Goal: Share content: Share content

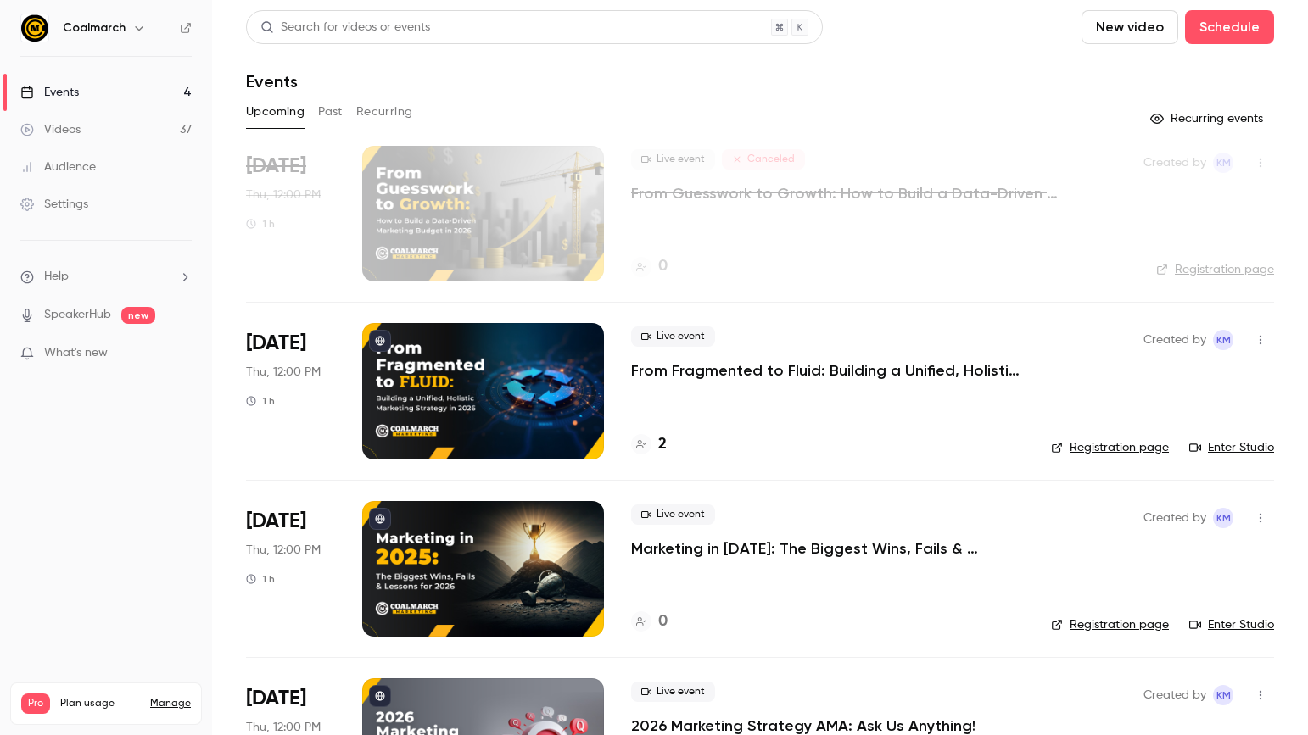
click at [178, 26] on div "Coalmarch" at bounding box center [105, 28] width 171 height 29
click at [183, 27] on icon at bounding box center [186, 28] width 12 height 12
click at [101, 128] on link "Videos 37" at bounding box center [106, 129] width 212 height 37
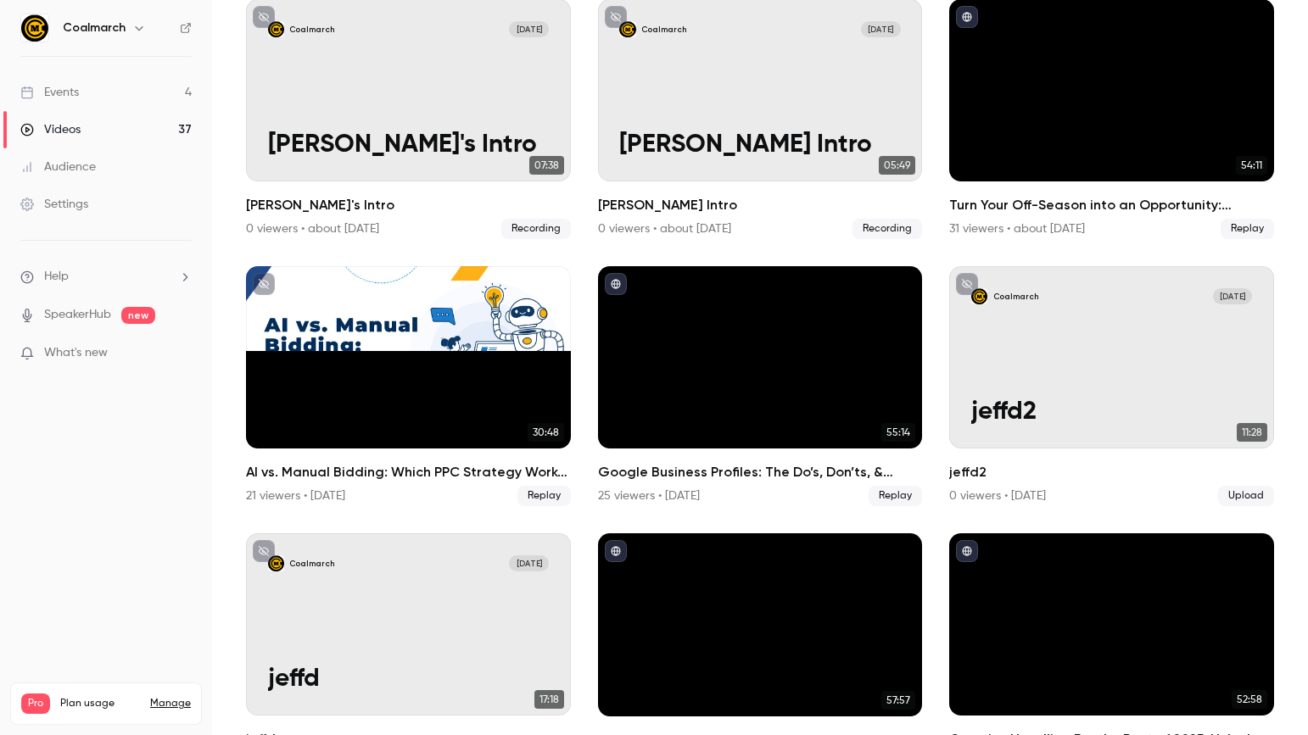
scroll to position [1026, 0]
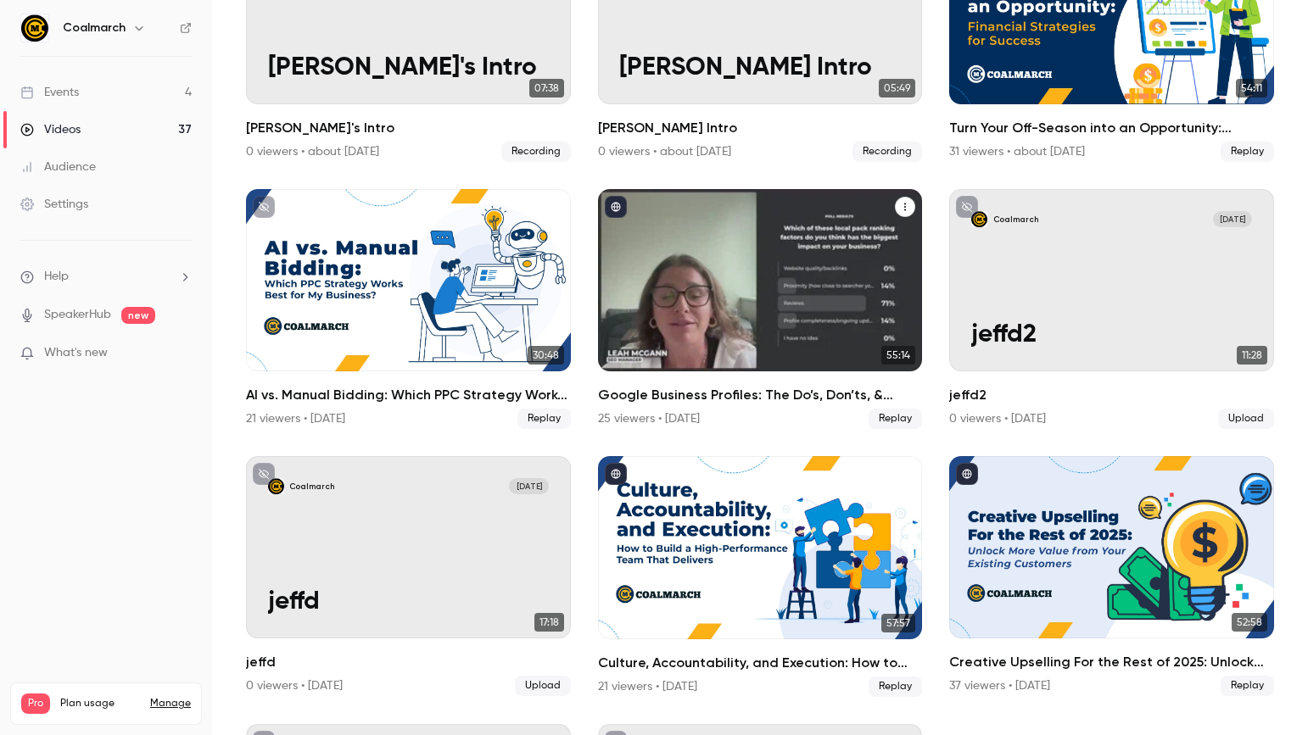
click at [909, 205] on icon "Google Business Profiles: The Do’s, Don’ts, & Biggest Opportunities For Your Bu…" at bounding box center [905, 207] width 10 height 10
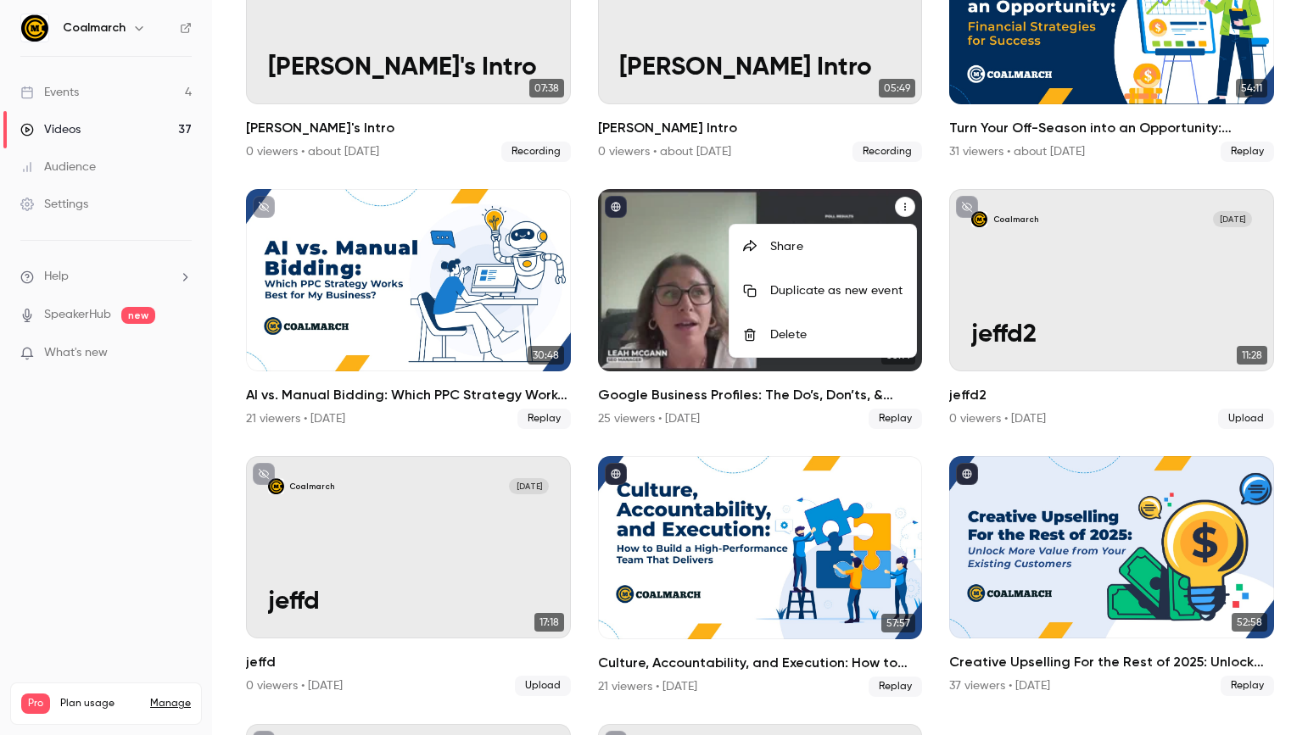
click at [834, 246] on div "Share" at bounding box center [836, 246] width 132 height 17
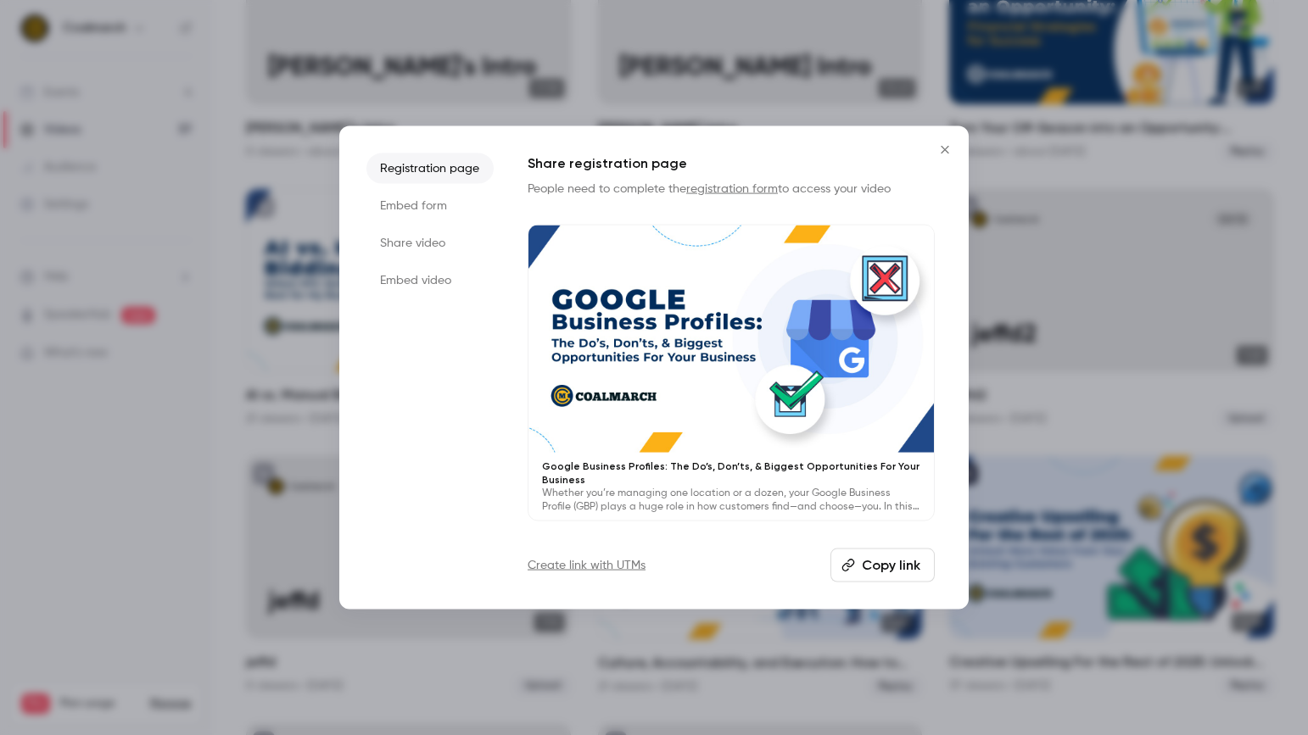
click at [429, 243] on li "Share video" at bounding box center [429, 242] width 127 height 31
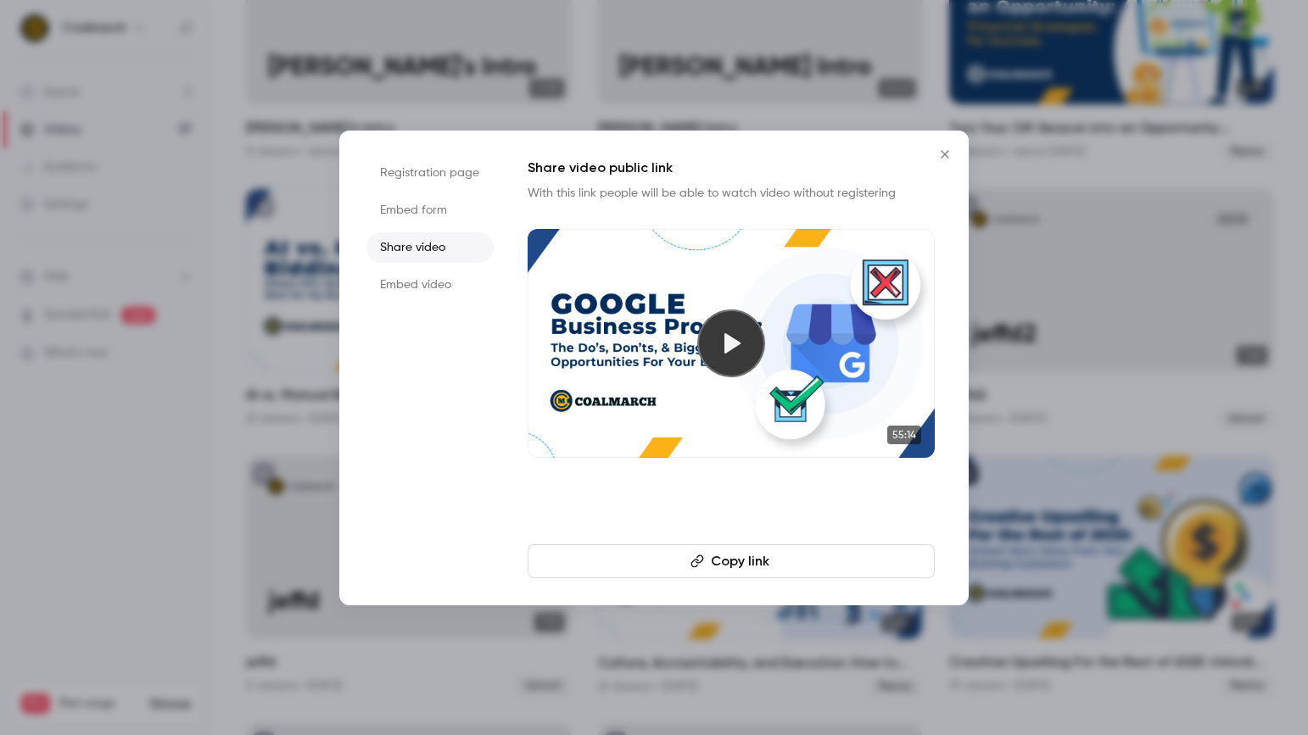
click at [690, 563] on icon "button" at bounding box center [696, 561] width 13 height 13
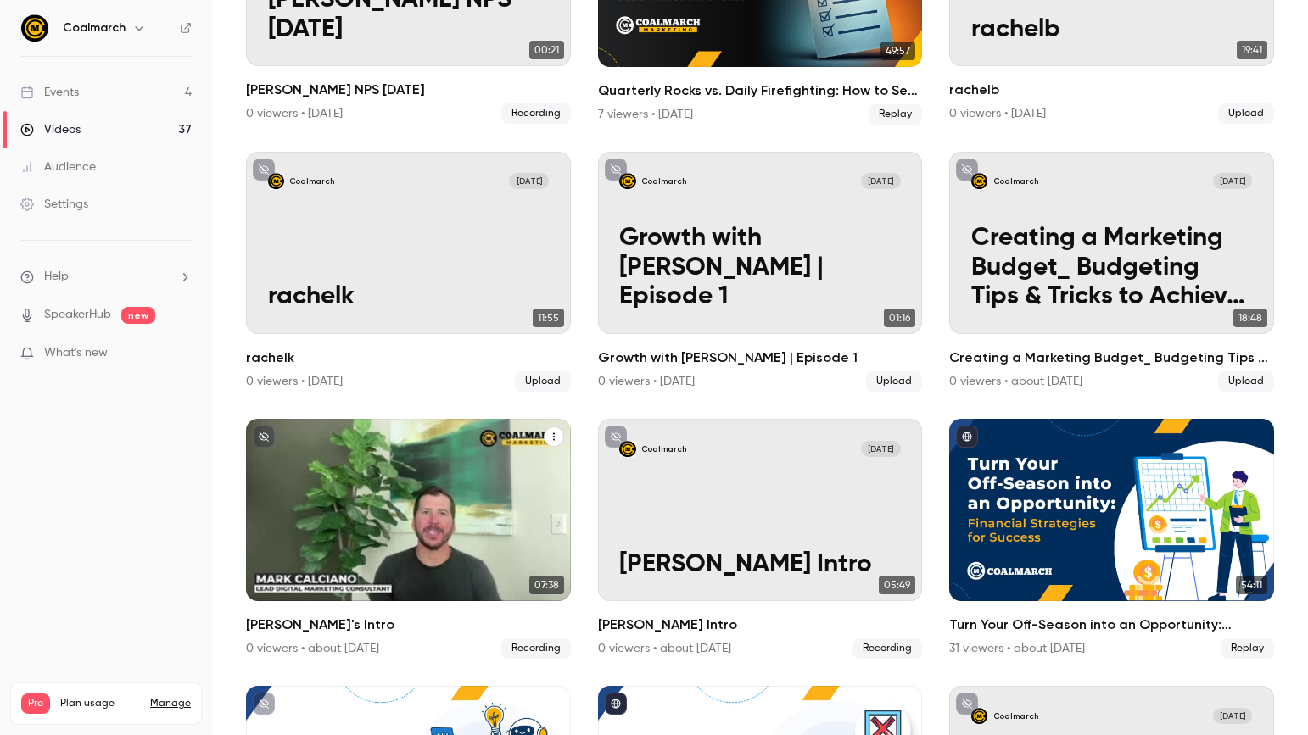
scroll to position [409, 0]
